Goal: Task Accomplishment & Management: Manage account settings

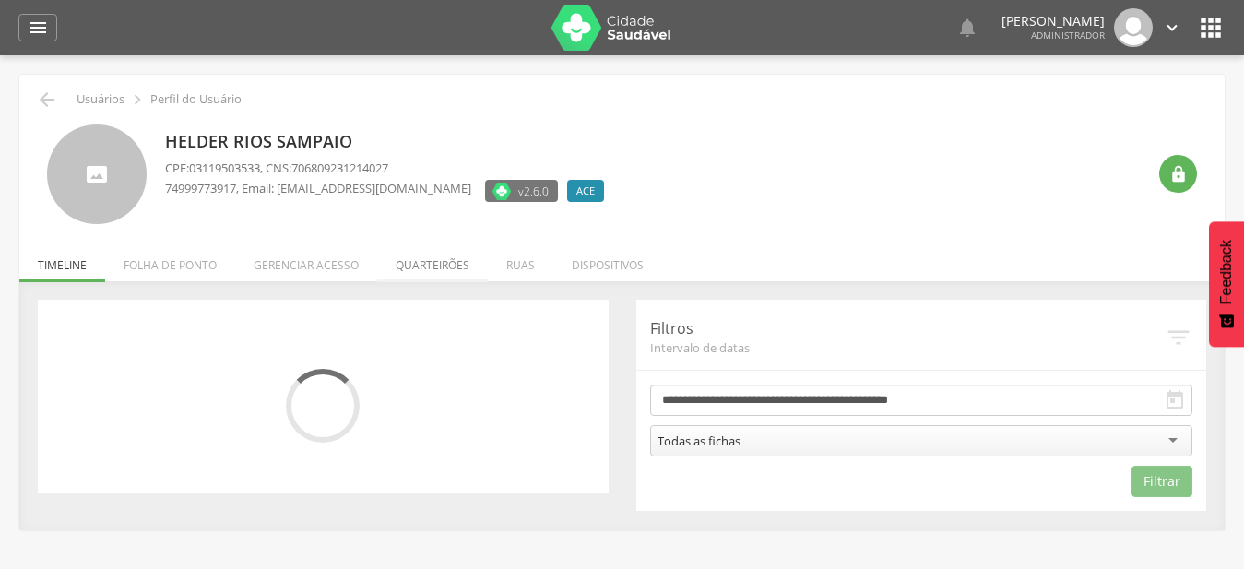
click at [445, 260] on li "Quarteirões" at bounding box center [432, 260] width 111 height 43
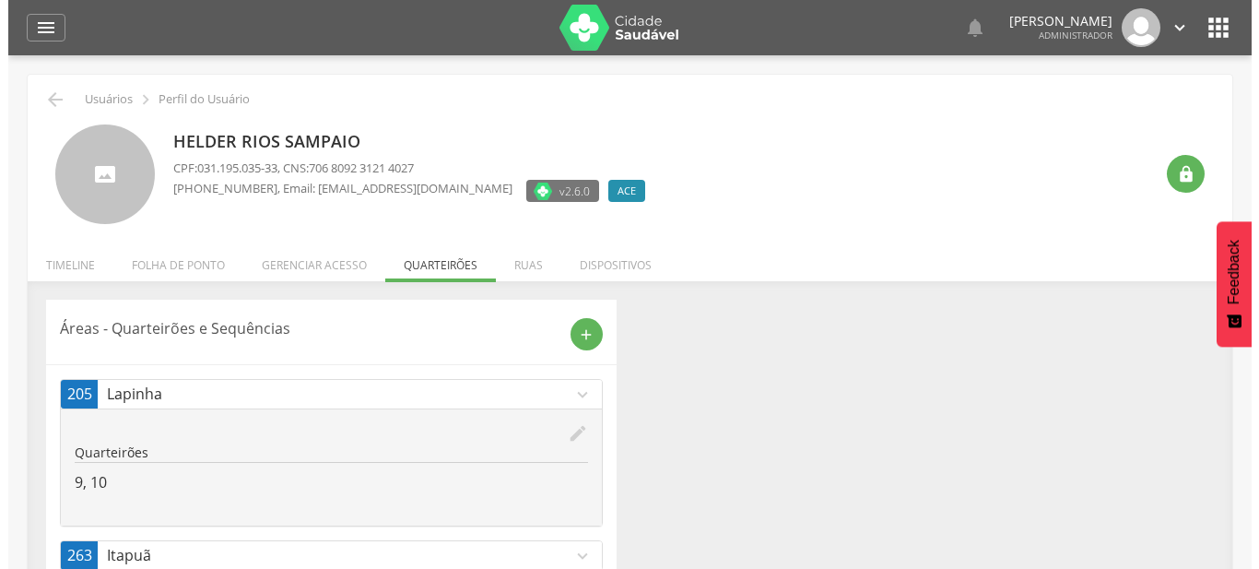
scroll to position [55, 0]
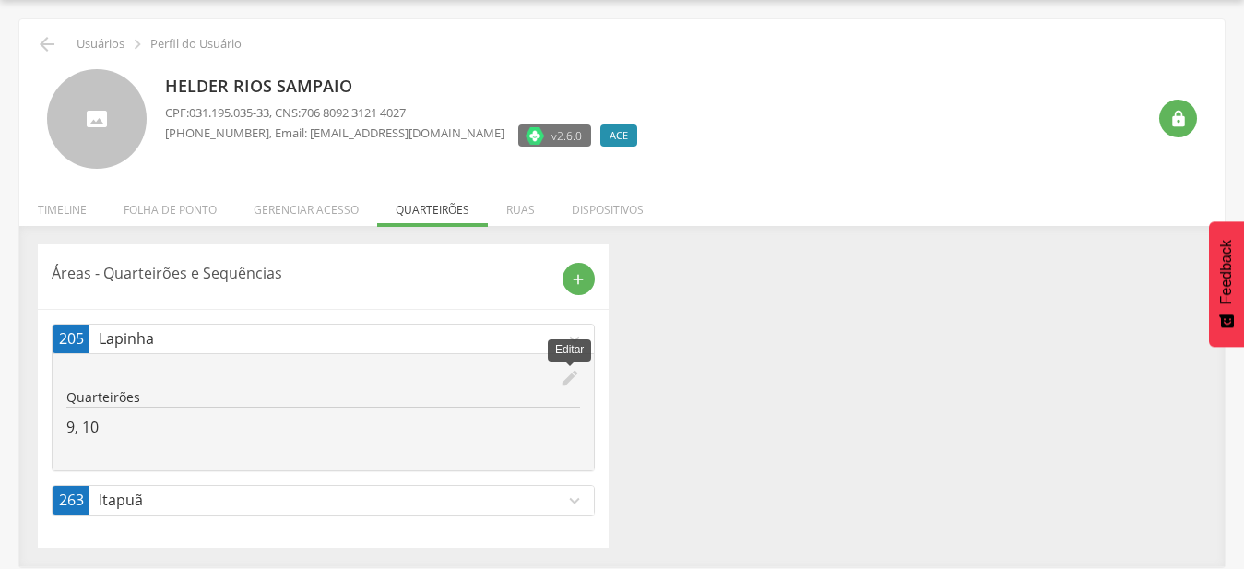
click at [573, 382] on icon "edit" at bounding box center [570, 378] width 20 height 20
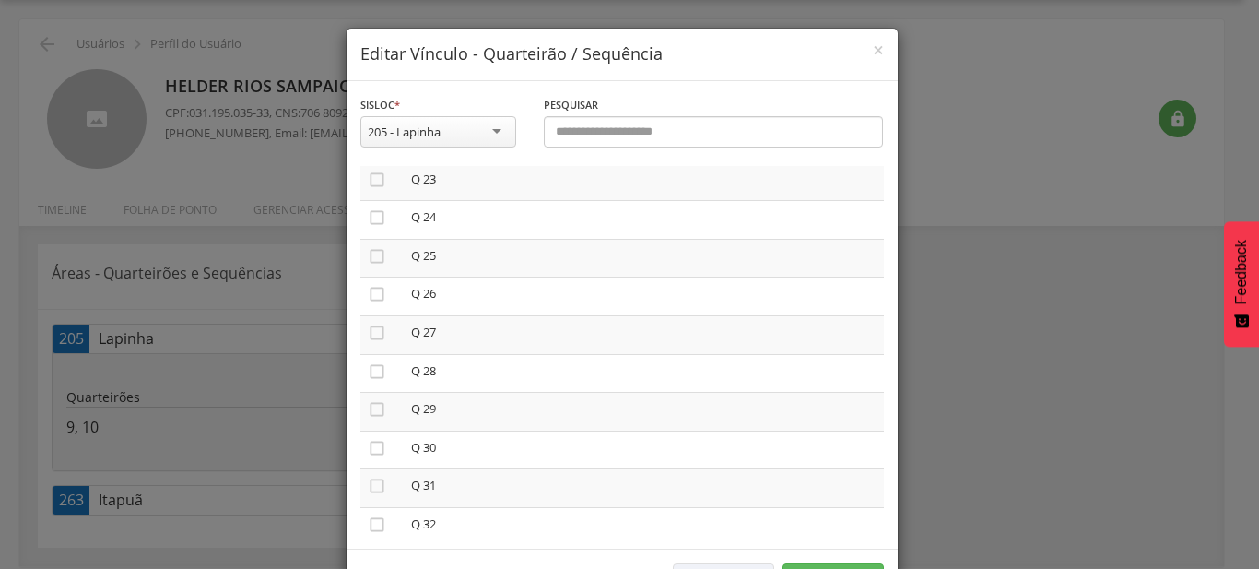
scroll to position [841, 0]
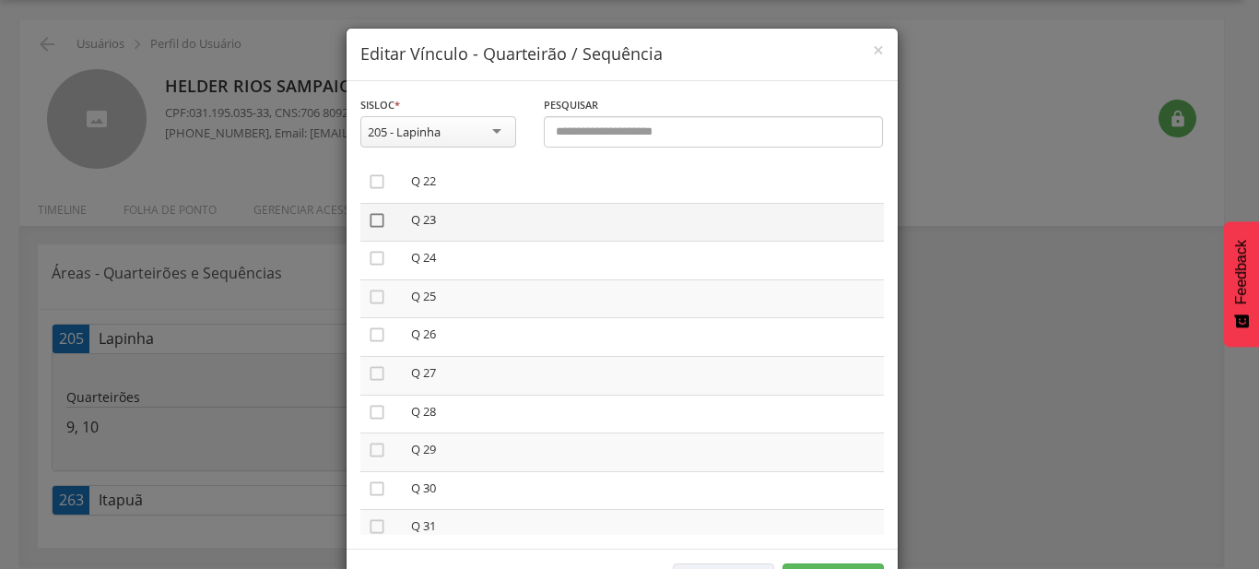
click at [368, 215] on icon "" at bounding box center [377, 220] width 18 height 18
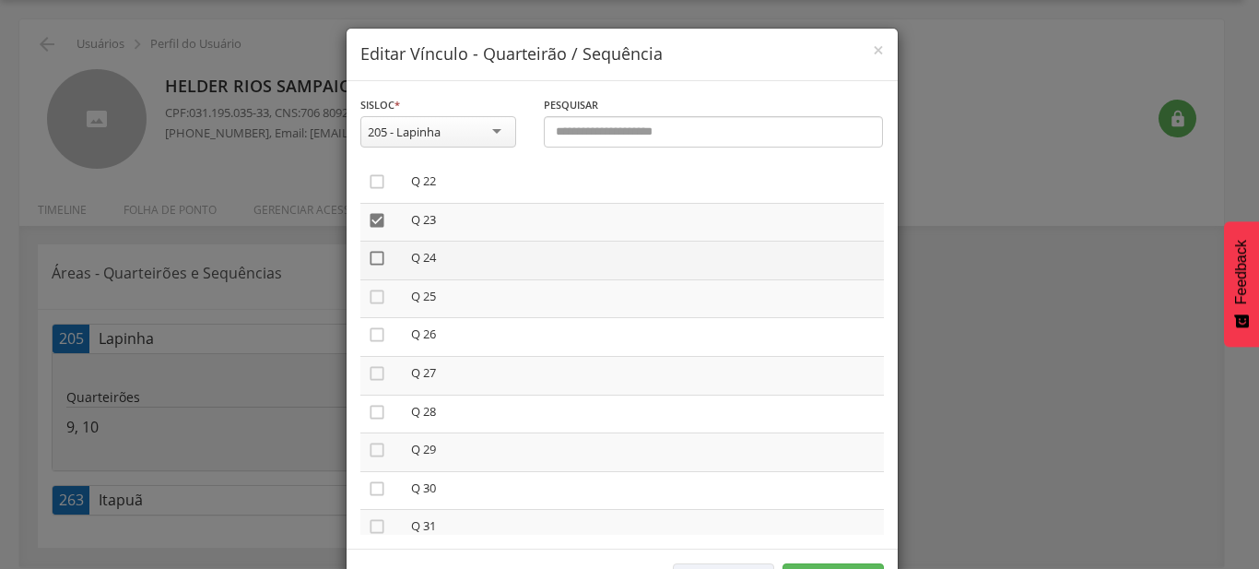
click at [374, 253] on icon "" at bounding box center [377, 258] width 18 height 18
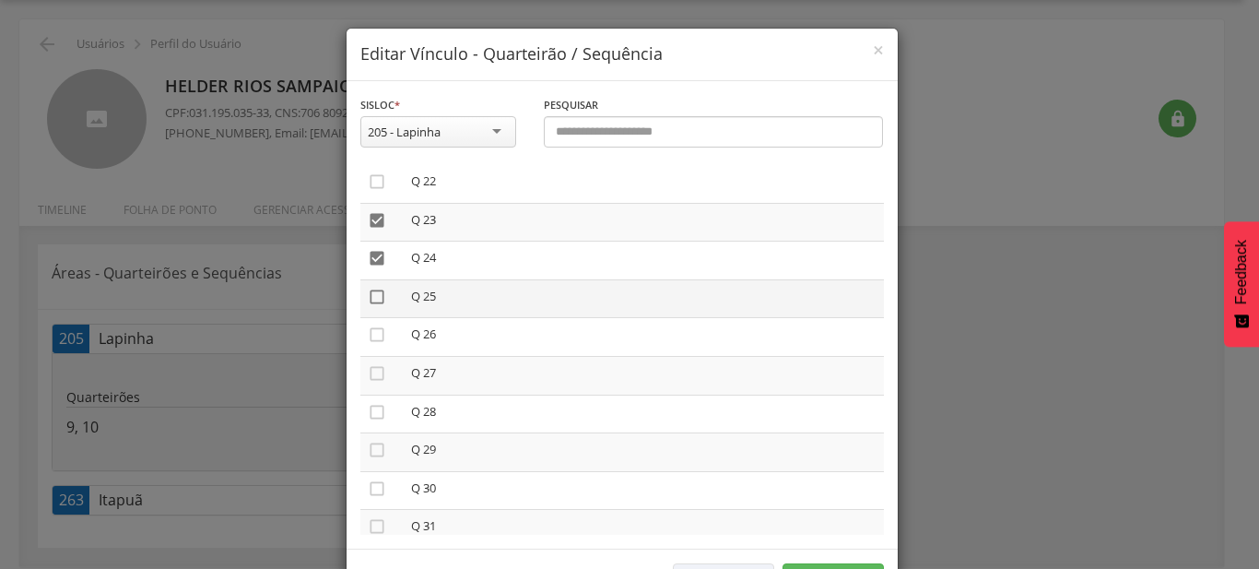
click at [375, 289] on icon "" at bounding box center [377, 297] width 18 height 18
click at [375, 331] on icon "" at bounding box center [377, 334] width 18 height 18
click at [374, 365] on icon "" at bounding box center [377, 373] width 18 height 18
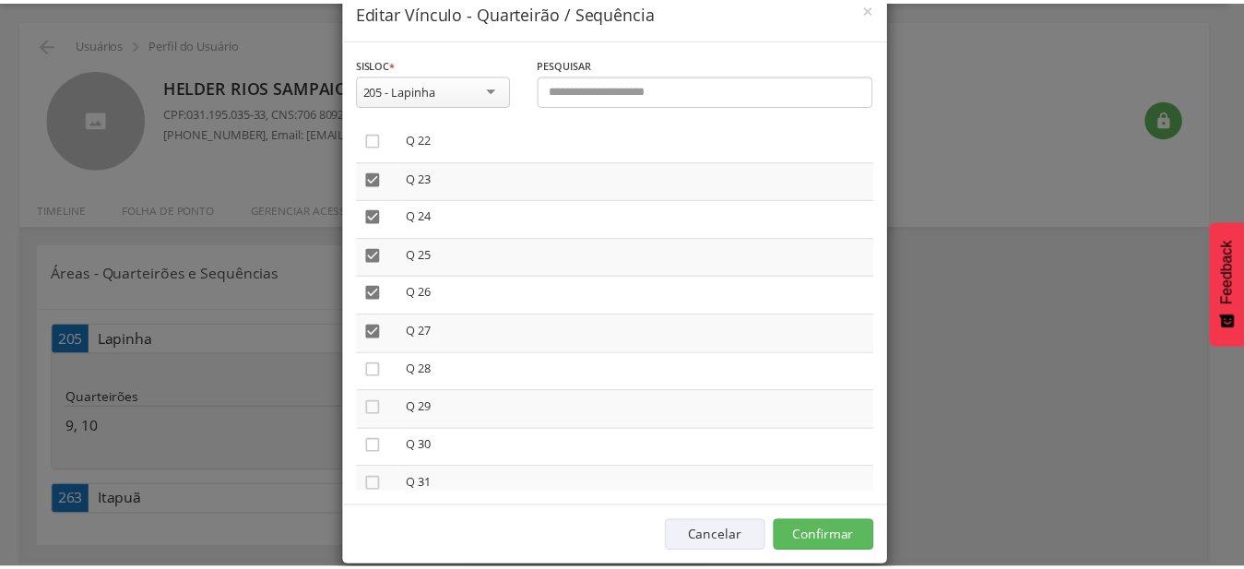
scroll to position [68, 0]
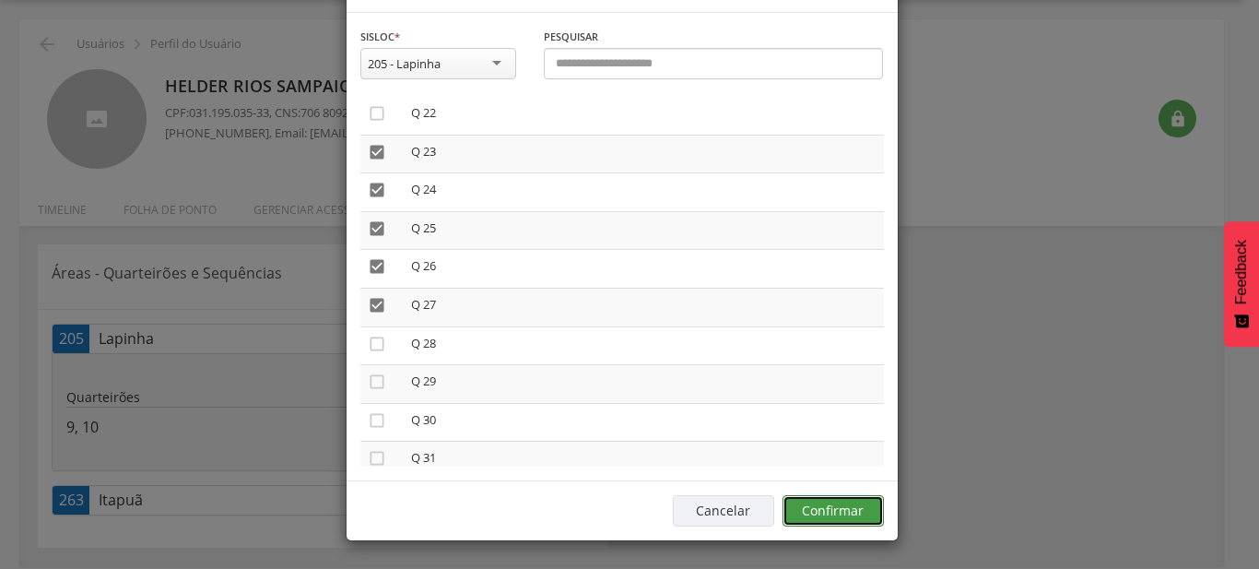
click at [836, 519] on button "Confirmar" at bounding box center [833, 510] width 101 height 31
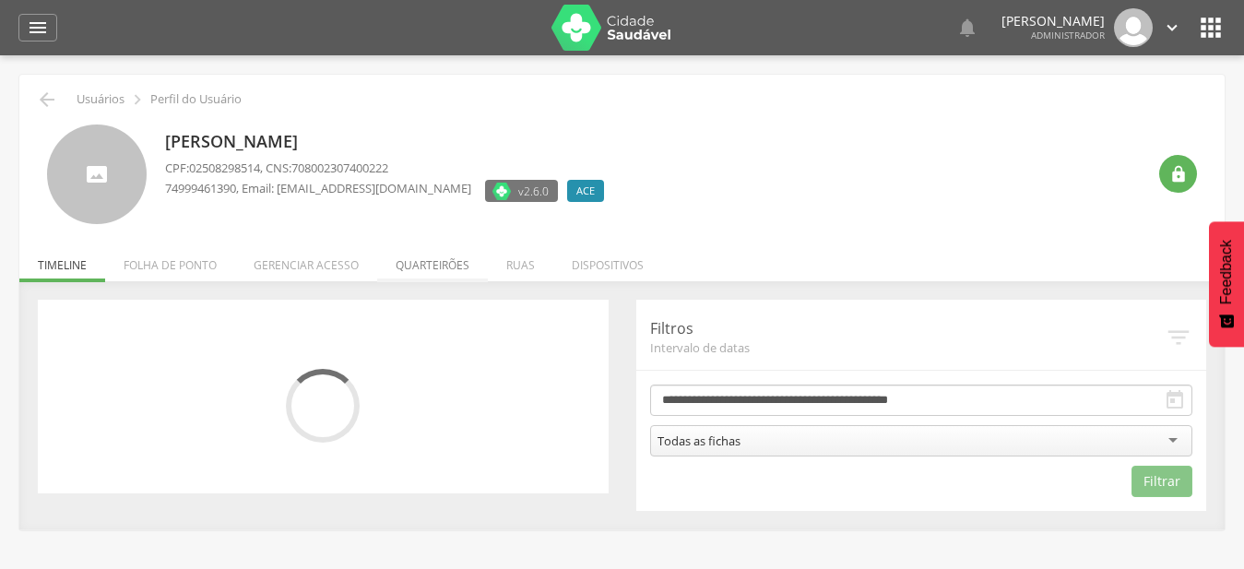
click at [424, 276] on li "Quarteirões" at bounding box center [432, 260] width 111 height 43
